Goal: Transaction & Acquisition: Purchase product/service

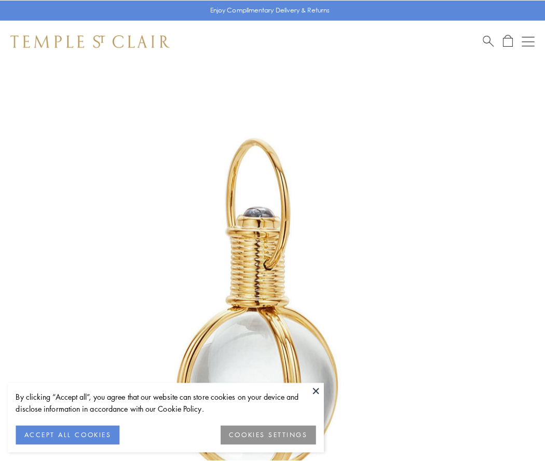
scroll to position [271, 0]
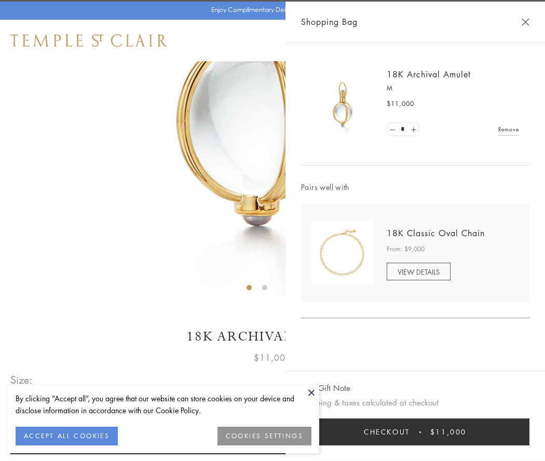
click at [416, 432] on button "Checkout $11,000" at bounding box center [415, 432] width 229 height 27
